Goal: Information Seeking & Learning: Learn about a topic

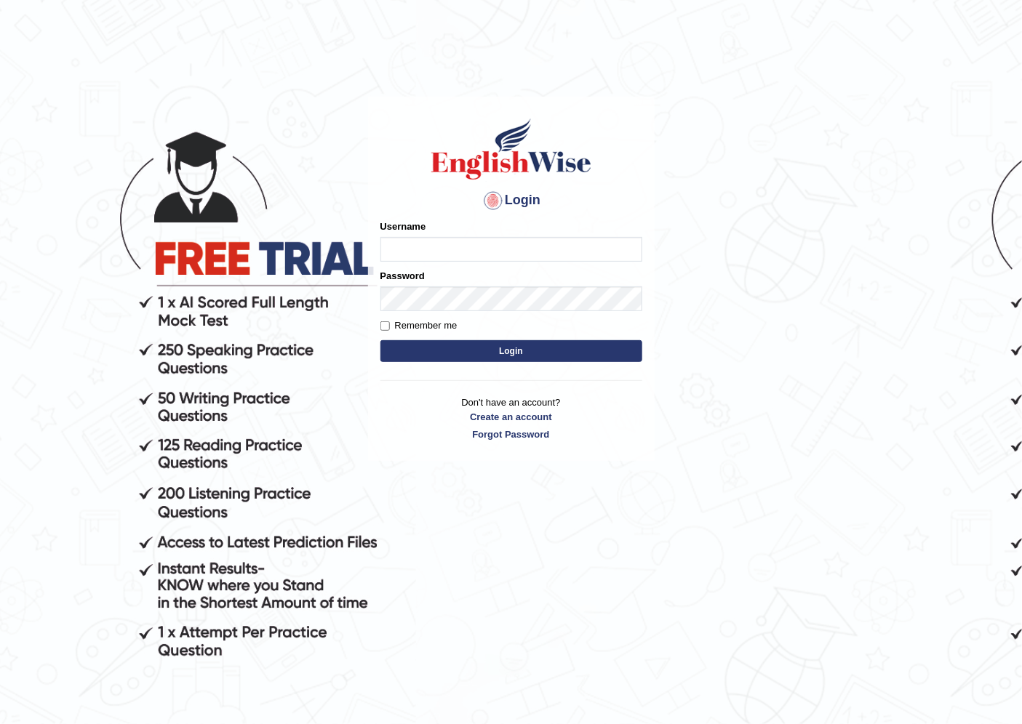
drag, startPoint x: 391, startPoint y: 251, endPoint x: 459, endPoint y: 260, distance: 68.2
click at [391, 251] on input "Username" at bounding box center [511, 249] width 262 height 25
type input "nora_parramatta"
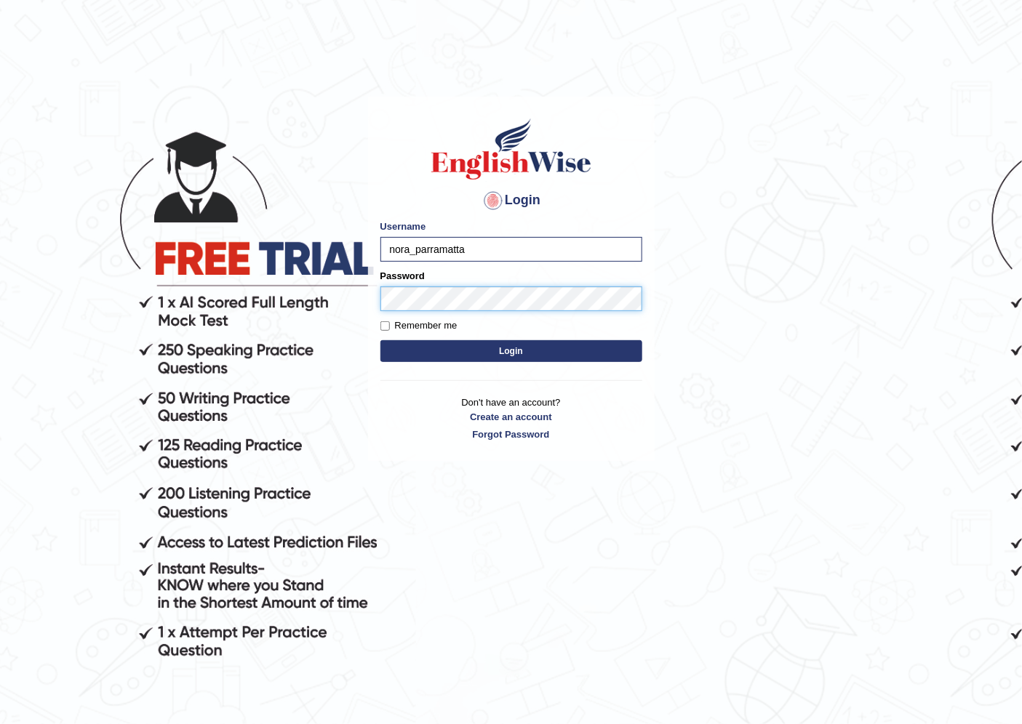
click at [380, 340] on button "Login" at bounding box center [511, 351] width 262 height 22
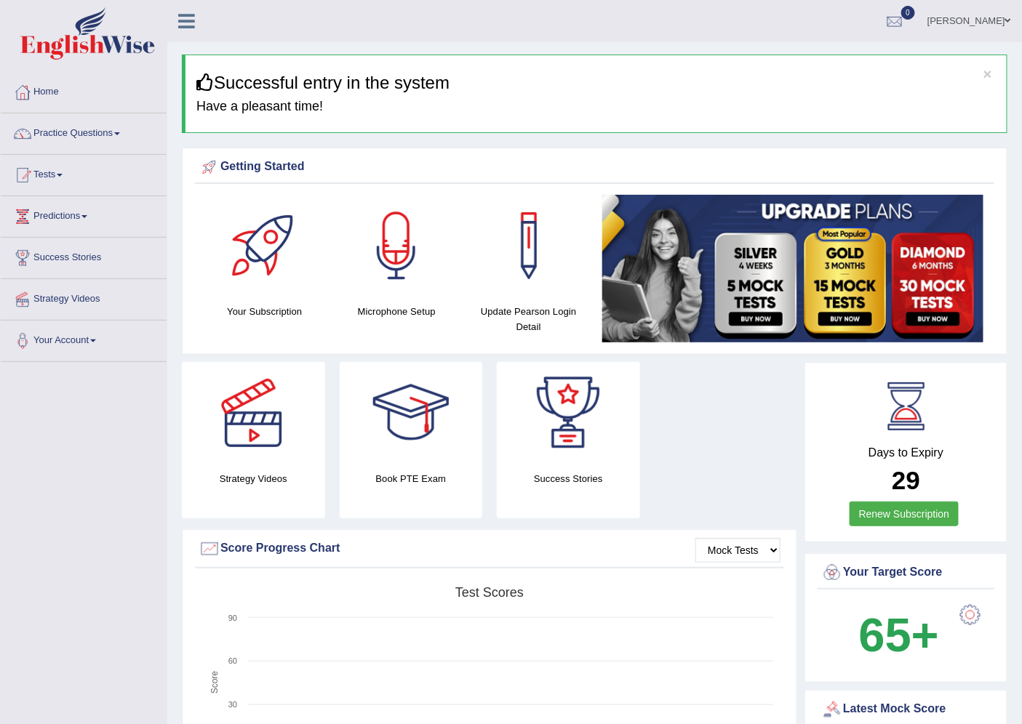
click at [975, 18] on link "[PERSON_NAME]" at bounding box center [968, 19] width 105 height 38
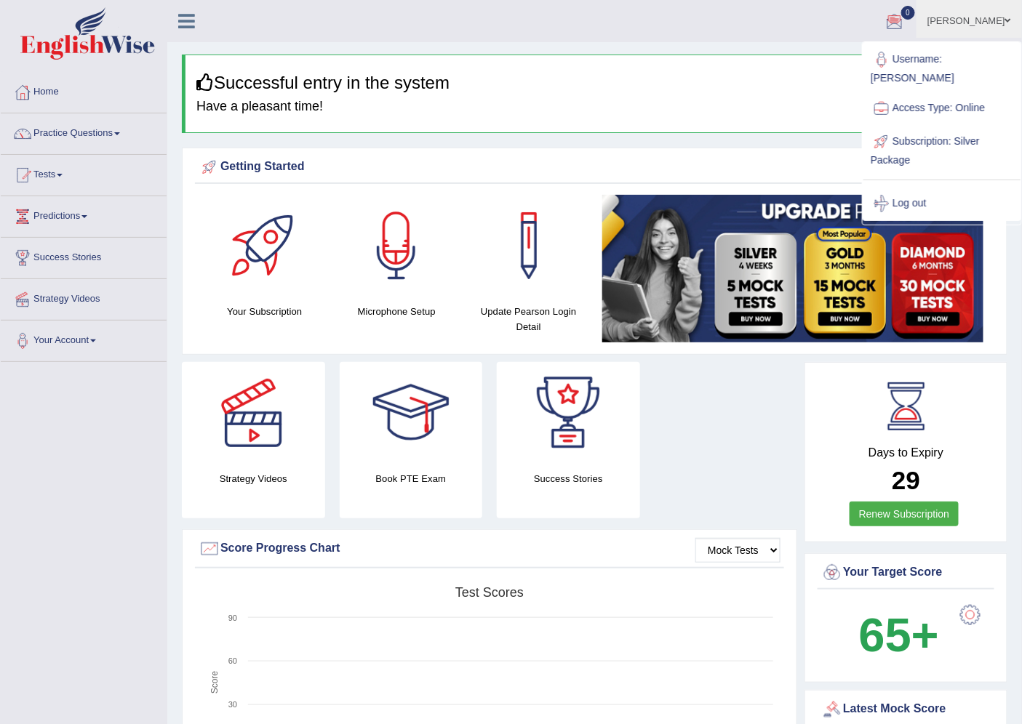
click at [724, 97] on div "× Successful entry in the system Have a pleasant time!" at bounding box center [594, 94] width 825 height 79
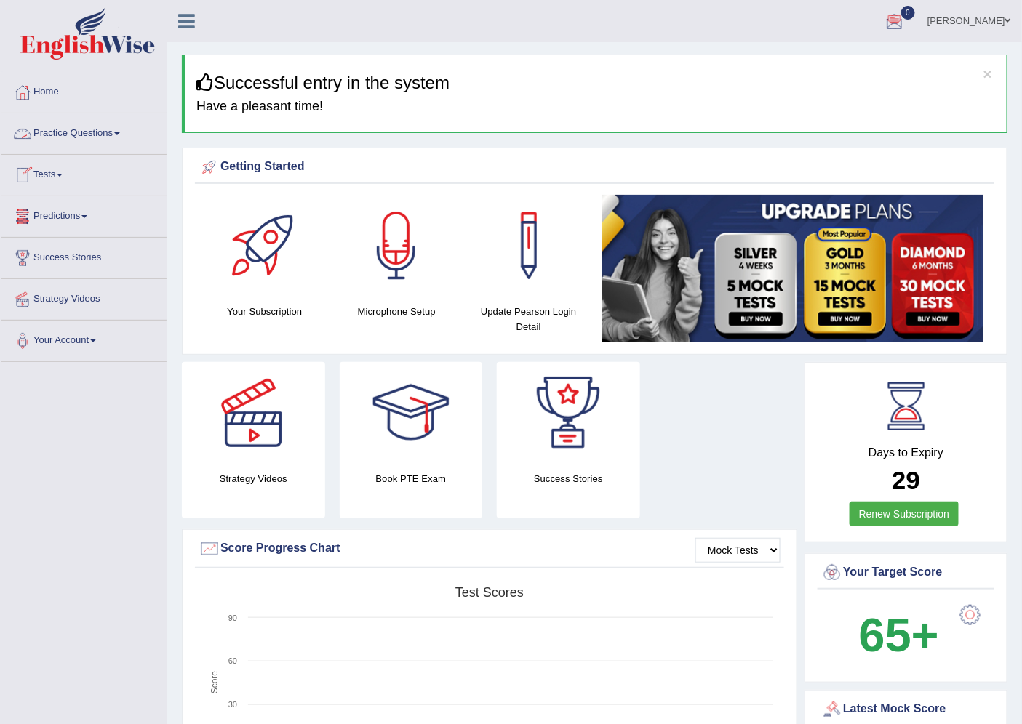
click at [39, 135] on link "Practice Questions" at bounding box center [84, 131] width 166 height 36
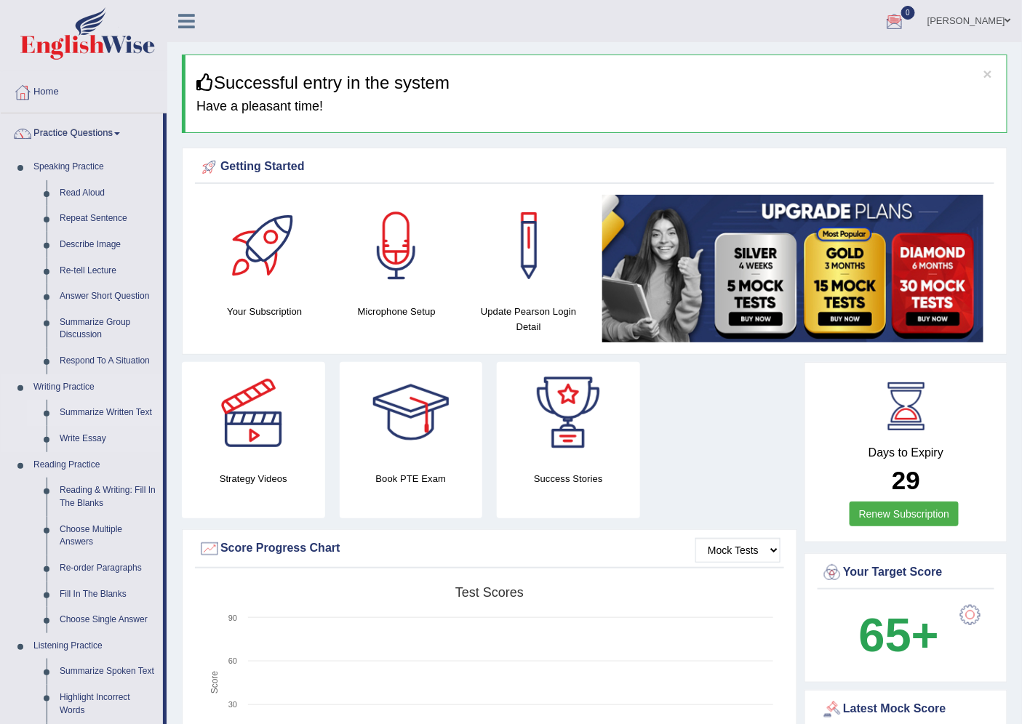
drag, startPoint x: 69, startPoint y: 411, endPoint x: 97, endPoint y: 406, distance: 28.1
click at [69, 411] on link "Summarize Written Text" at bounding box center [108, 413] width 110 height 26
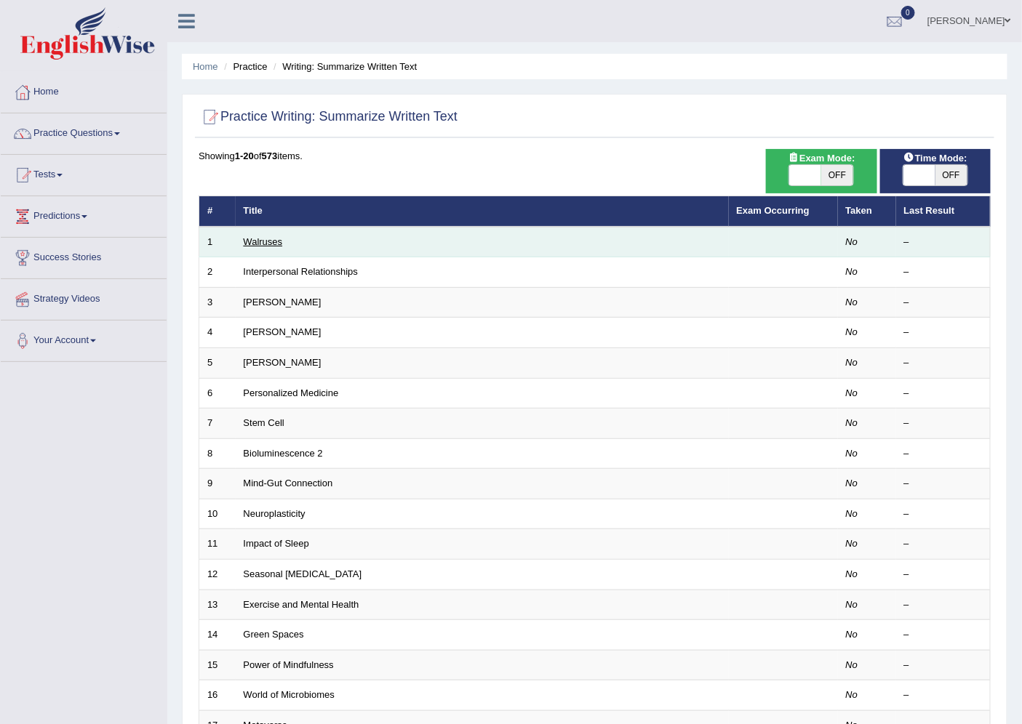
click at [249, 239] on link "Walruses" at bounding box center [263, 241] width 39 height 11
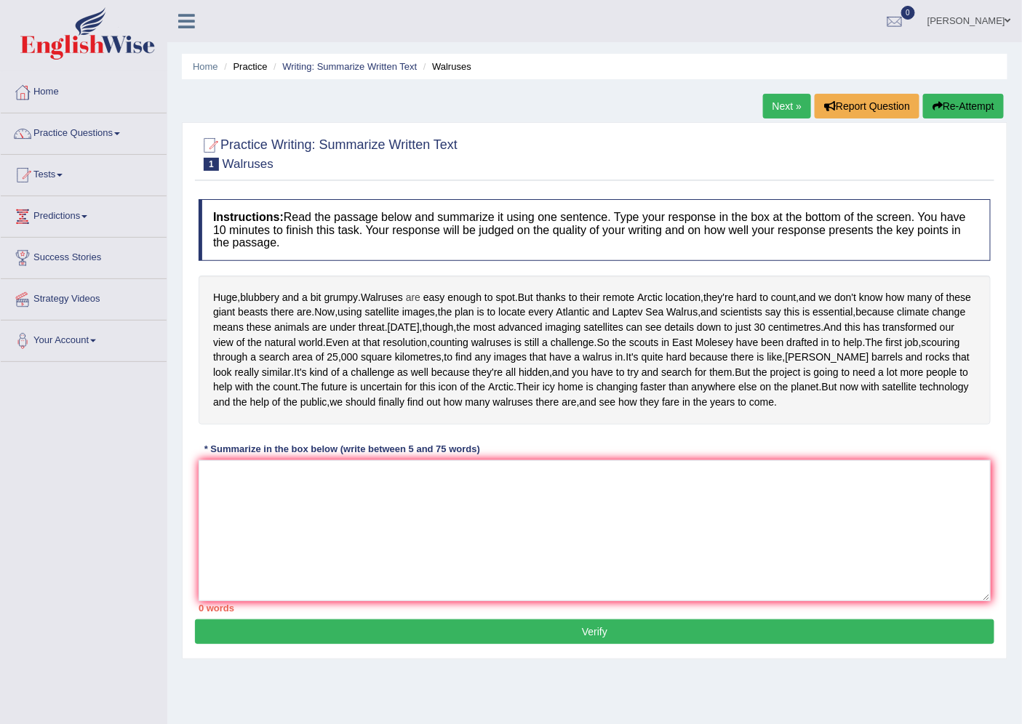
drag, startPoint x: 215, startPoint y: 292, endPoint x: 420, endPoint y: 299, distance: 205.2
click at [420, 299] on div "Huge , blubbery and a bit grumpy . Walruses are easy enough to spot . But thank…" at bounding box center [595, 350] width 792 height 149
click at [301, 561] on textarea at bounding box center [595, 530] width 792 height 141
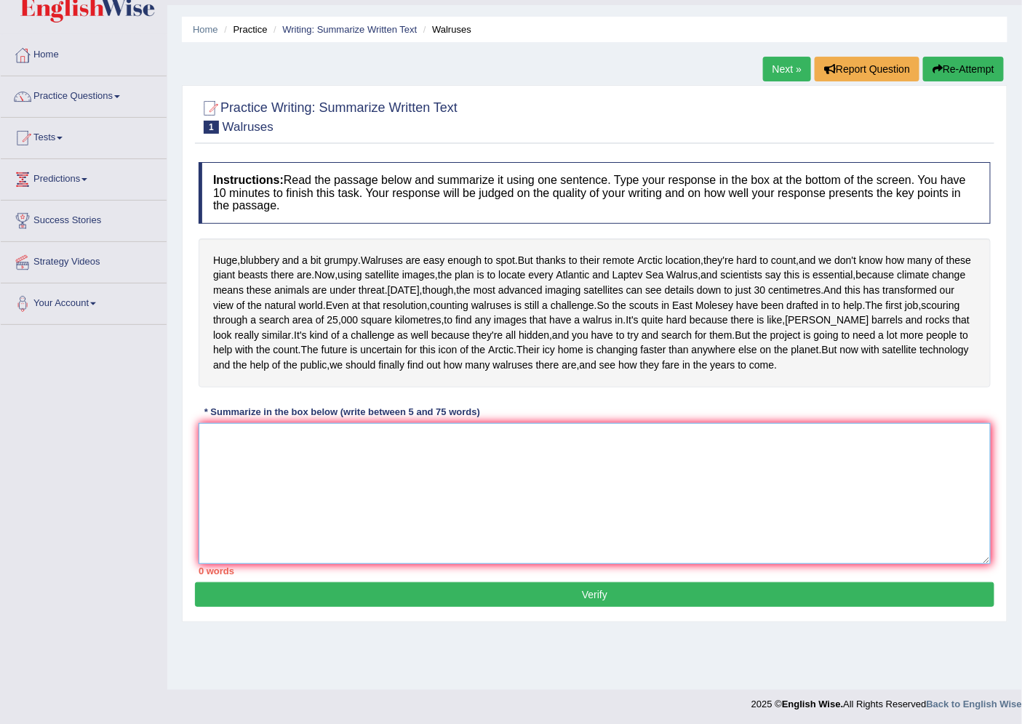
scroll to position [57, 0]
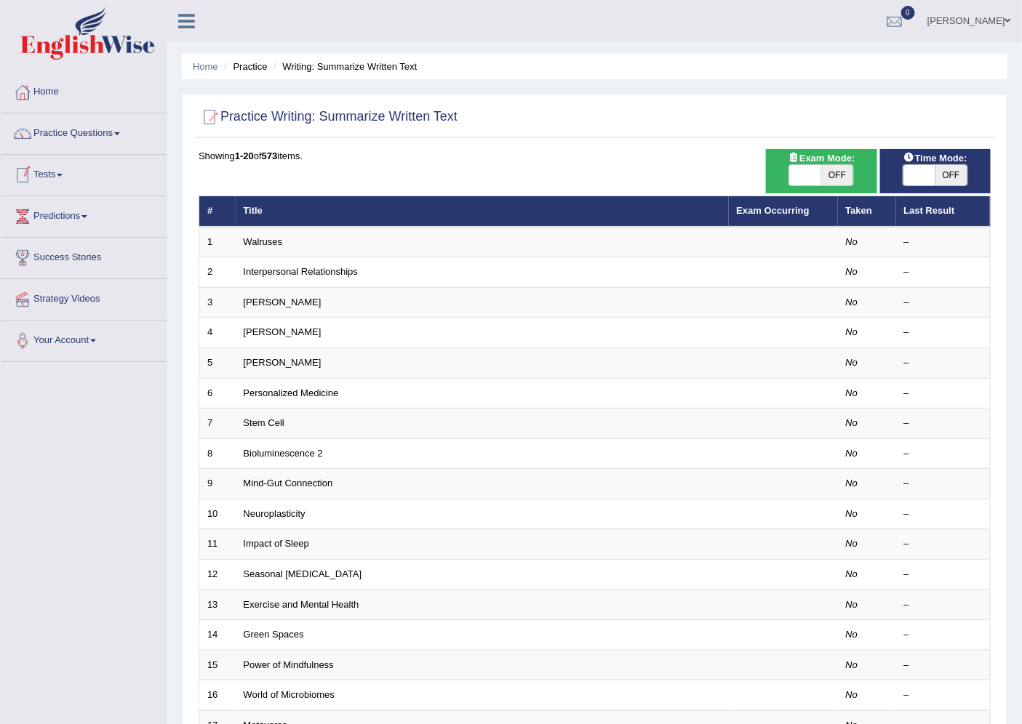
click at [51, 177] on link "Tests" at bounding box center [84, 173] width 166 height 36
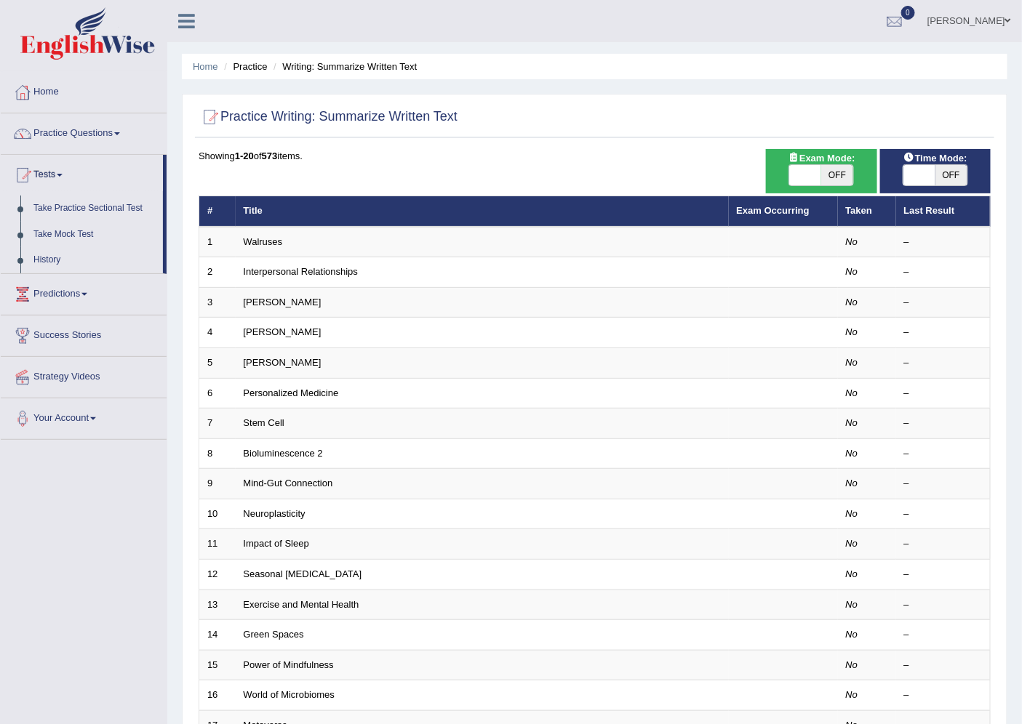
click at [51, 177] on link "Tests" at bounding box center [82, 173] width 162 height 36
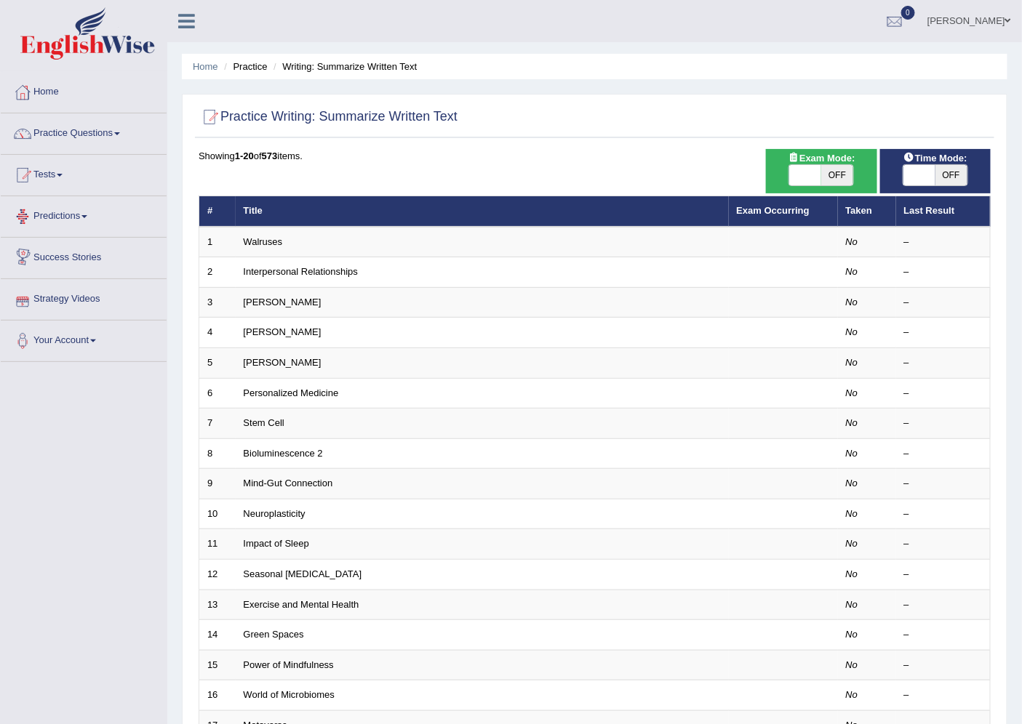
click at [54, 215] on link "Predictions" at bounding box center [84, 214] width 166 height 36
click at [81, 278] on link "Success Stories" at bounding box center [84, 282] width 166 height 36
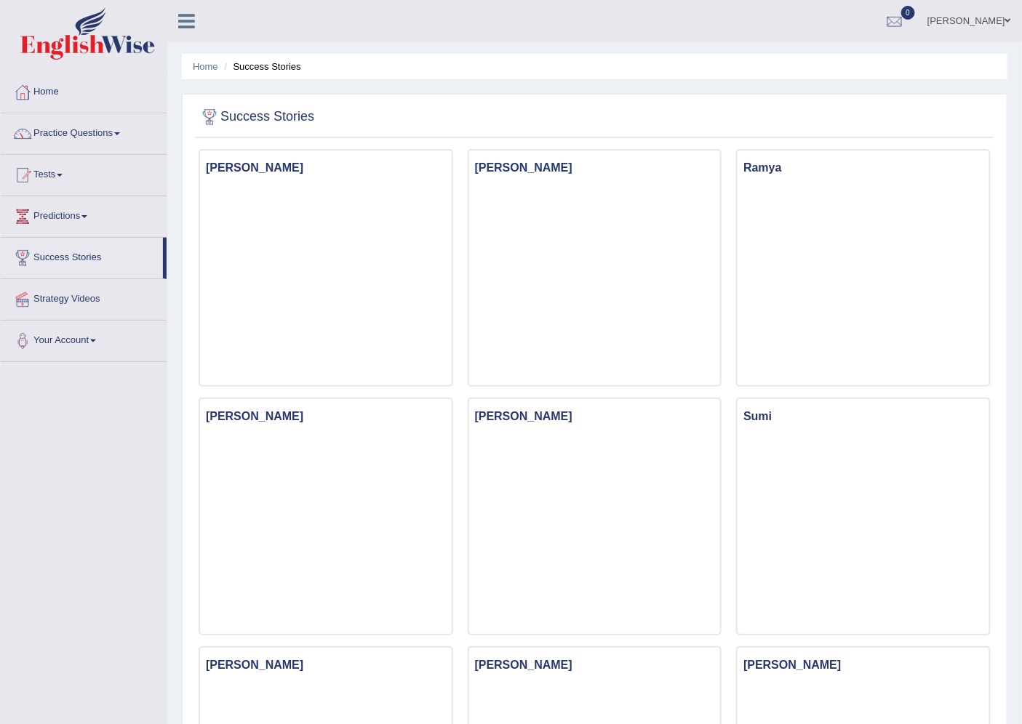
click at [49, 297] on link "Strategy Videos" at bounding box center [84, 297] width 166 height 36
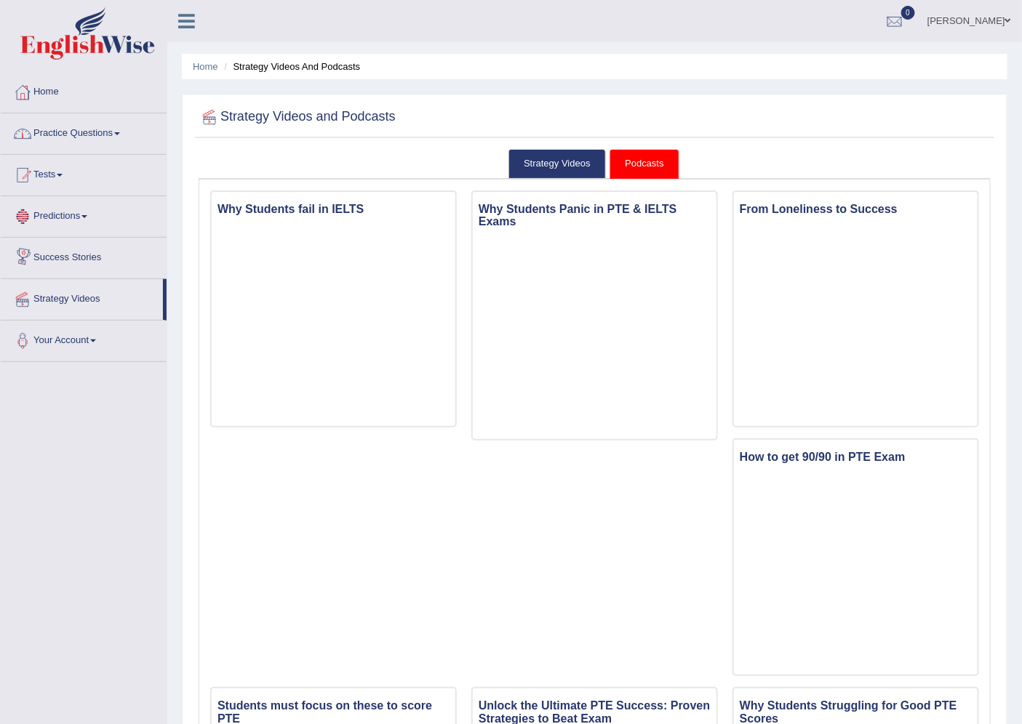
click at [59, 132] on link "Practice Questions" at bounding box center [84, 131] width 166 height 36
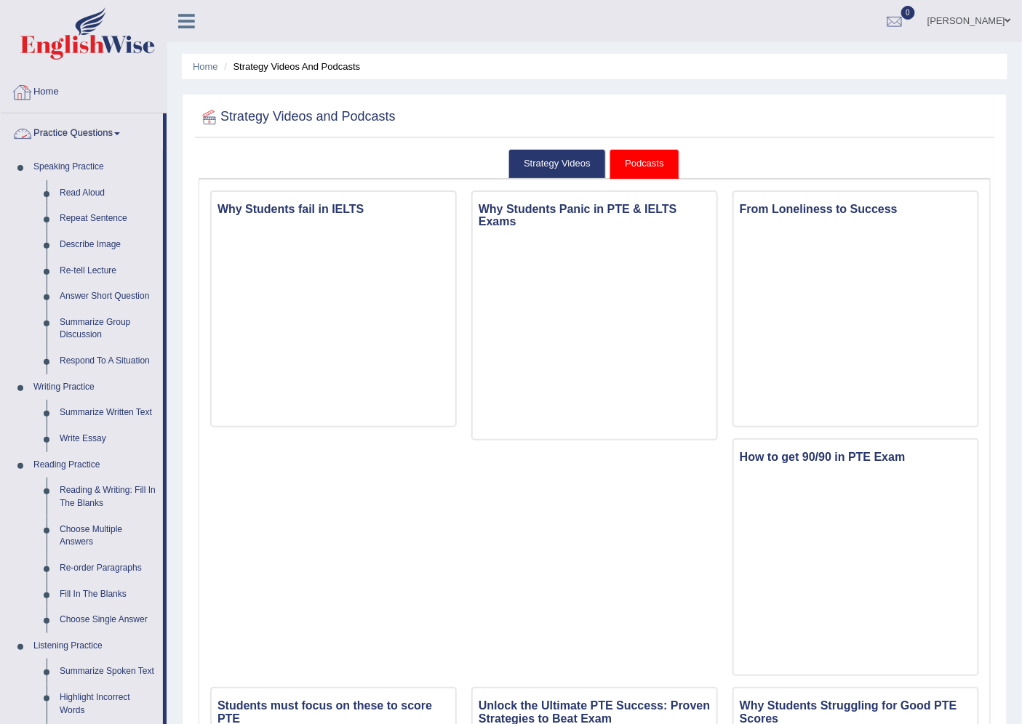
click at [112, 127] on link "Practice Questions" at bounding box center [82, 131] width 162 height 36
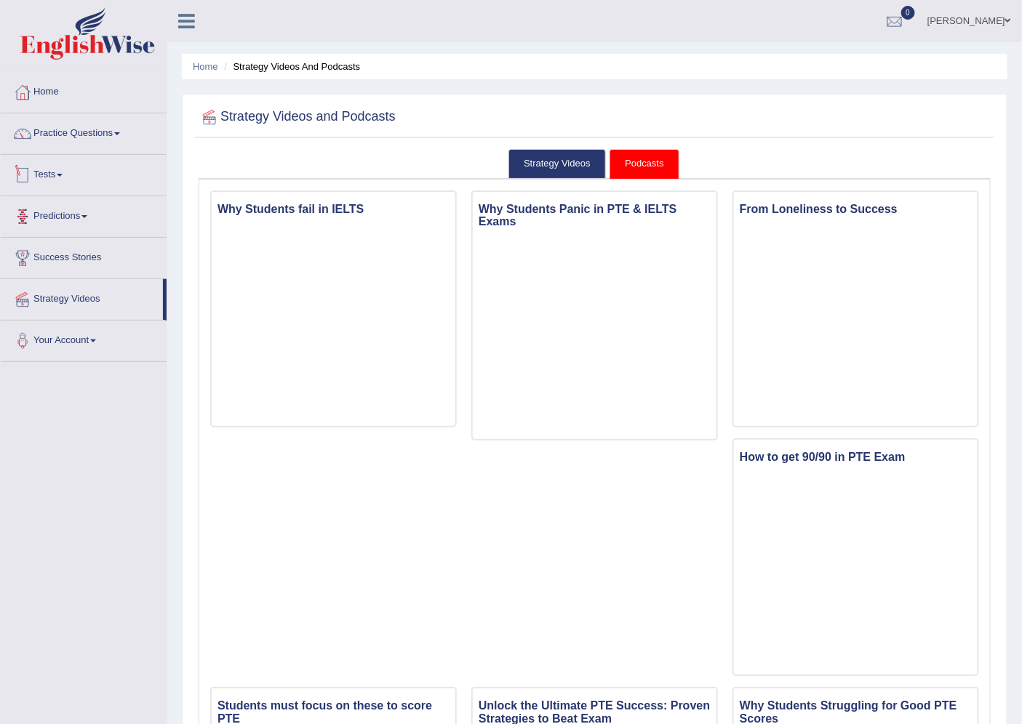
click at [42, 183] on link "Tests" at bounding box center [84, 173] width 166 height 36
click at [63, 185] on link "Tests" at bounding box center [82, 173] width 162 height 36
click at [66, 132] on link "Practice Questions" at bounding box center [84, 131] width 166 height 36
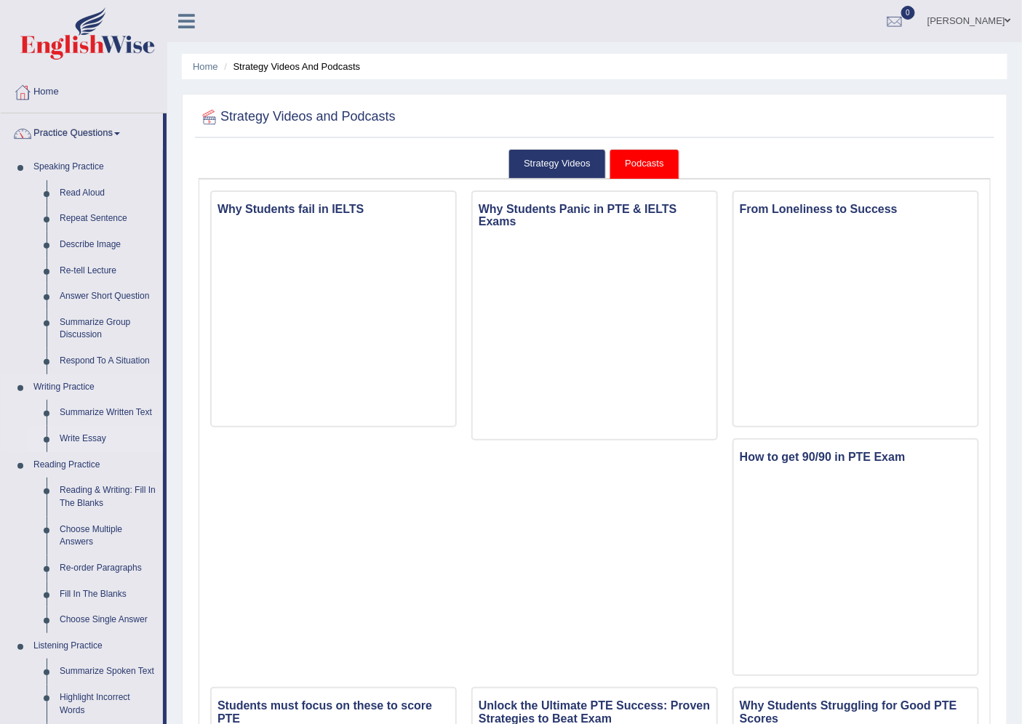
click at [64, 436] on link "Write Essay" at bounding box center [108, 439] width 110 height 26
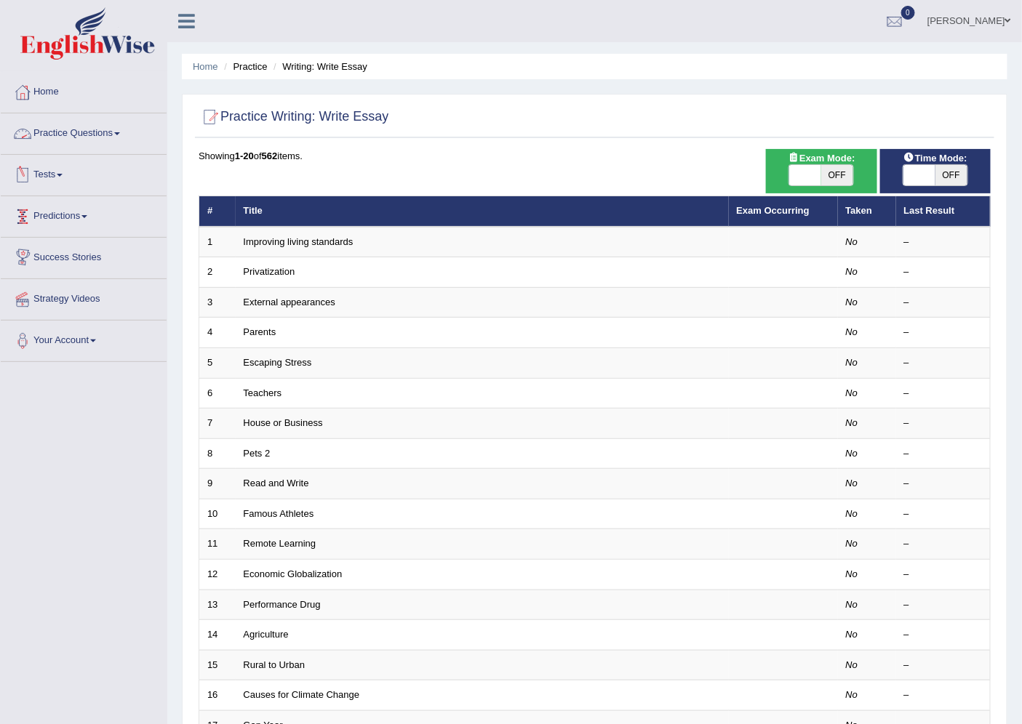
click at [52, 133] on link "Practice Questions" at bounding box center [84, 131] width 166 height 36
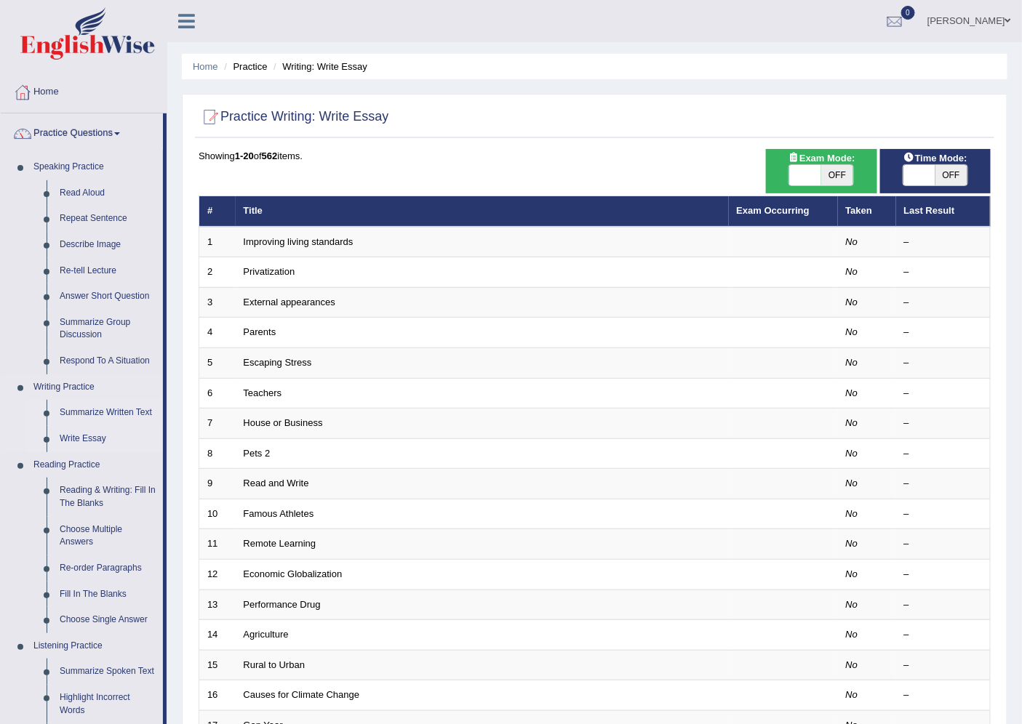
click at [74, 410] on link "Summarize Written Text" at bounding box center [108, 413] width 110 height 26
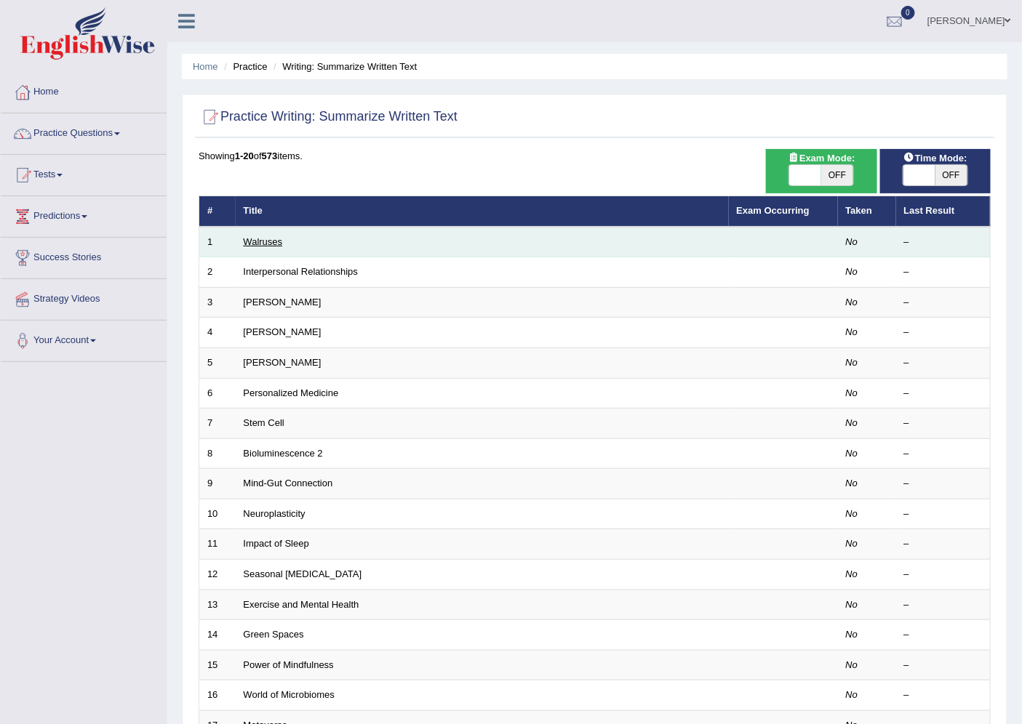
click at [249, 241] on link "Walruses" at bounding box center [263, 241] width 39 height 11
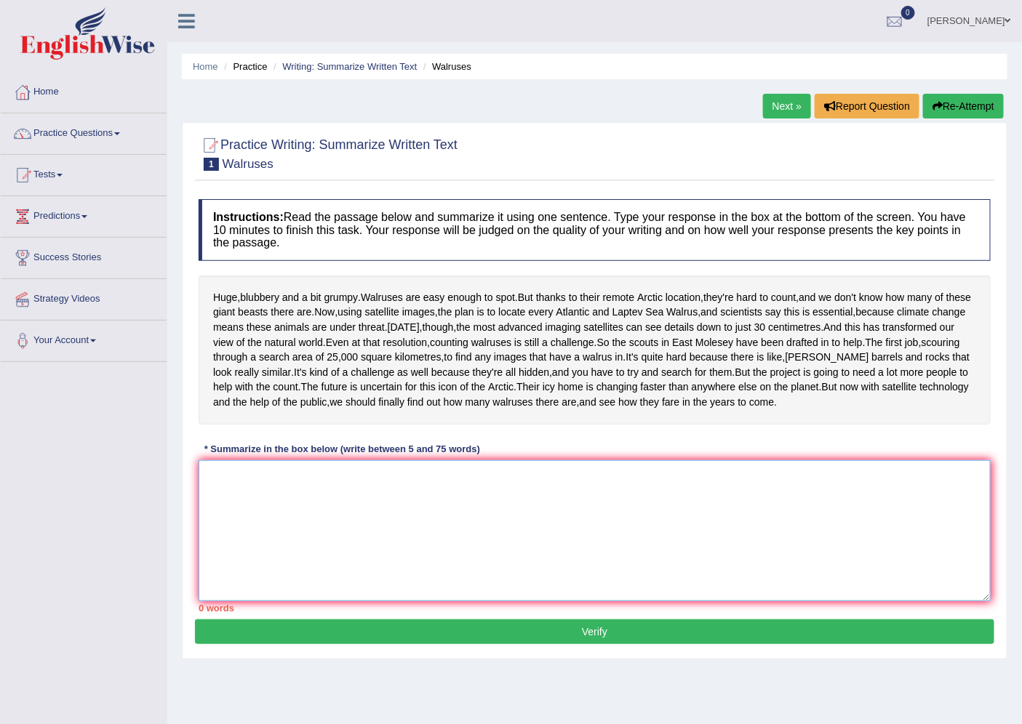
click at [238, 557] on textarea at bounding box center [595, 530] width 792 height 141
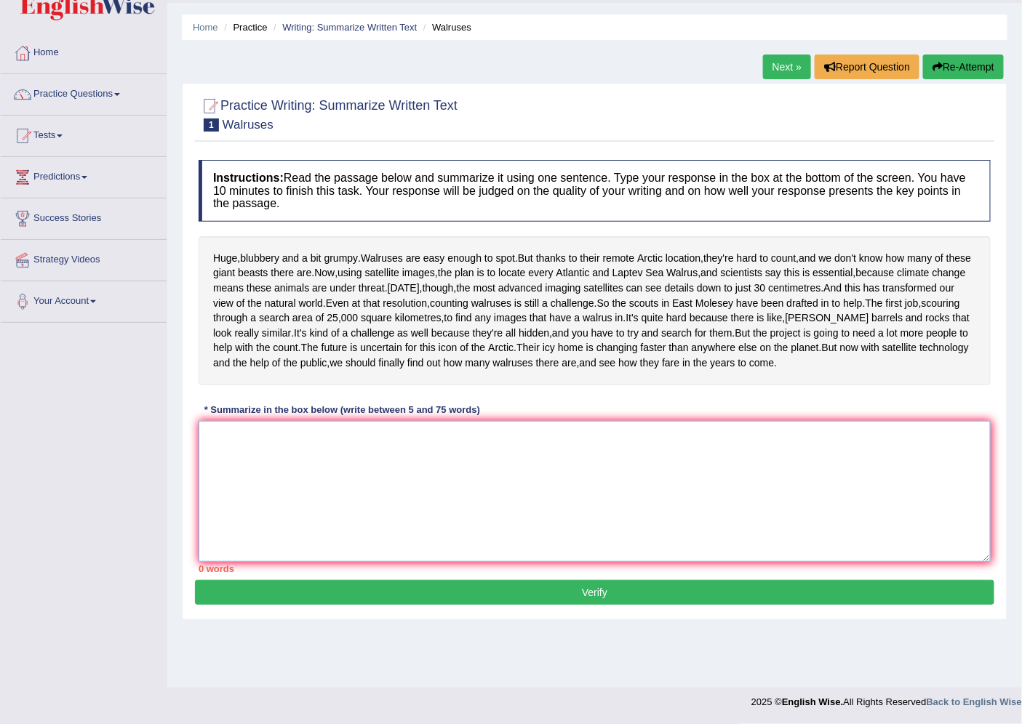
scroll to position [57, 0]
click at [248, 514] on textarea at bounding box center [595, 491] width 792 height 141
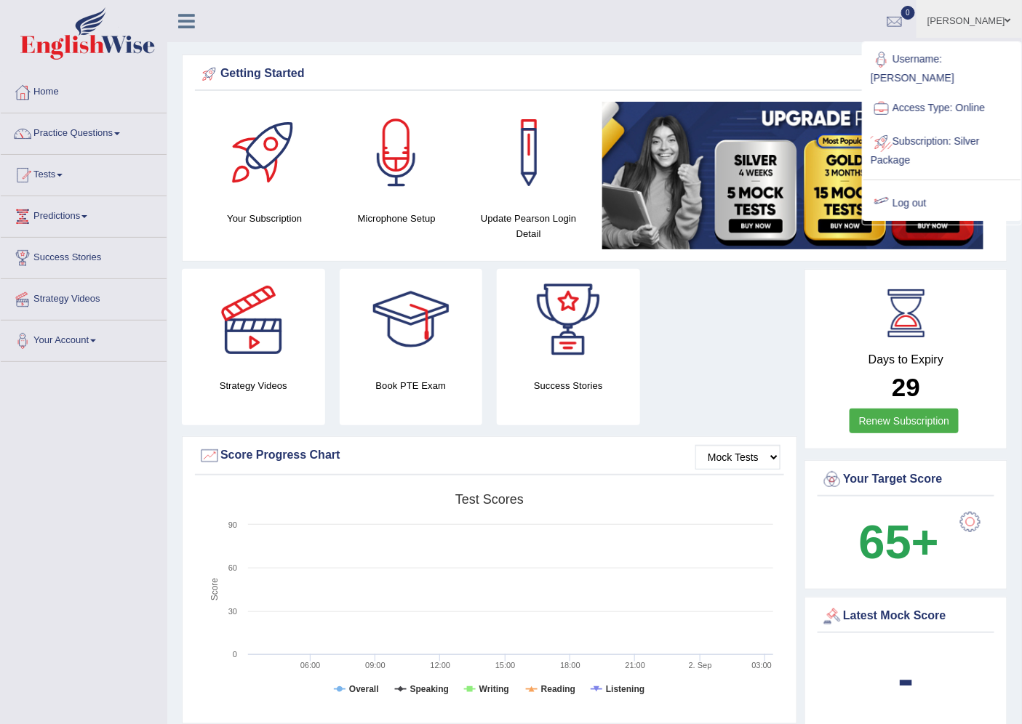
click at [897, 202] on link "Log out" at bounding box center [941, 203] width 157 height 33
